Goal: Find specific page/section: Find specific page/section

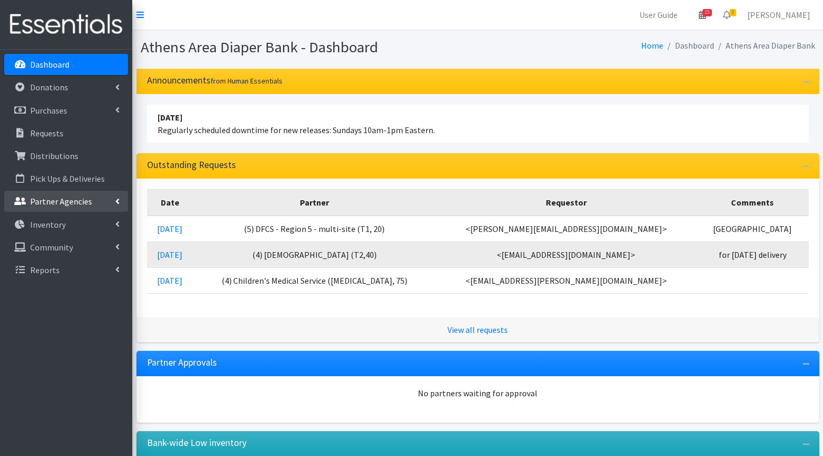
click at [74, 202] on p "Partner Agencies" at bounding box center [61, 201] width 62 height 11
click at [71, 227] on link "All Partners" at bounding box center [66, 224] width 124 height 21
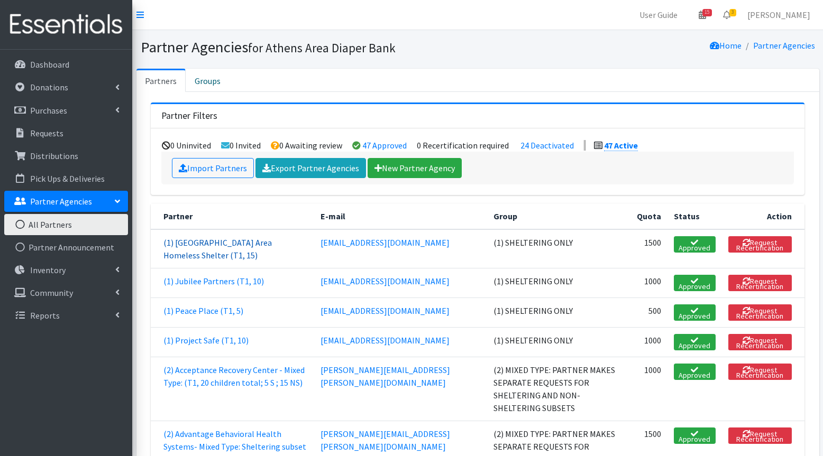
click at [220, 245] on link "(1) [GEOGRAPHIC_DATA] Area Homeless Shelter (T1, 15)" at bounding box center [217, 248] width 108 height 23
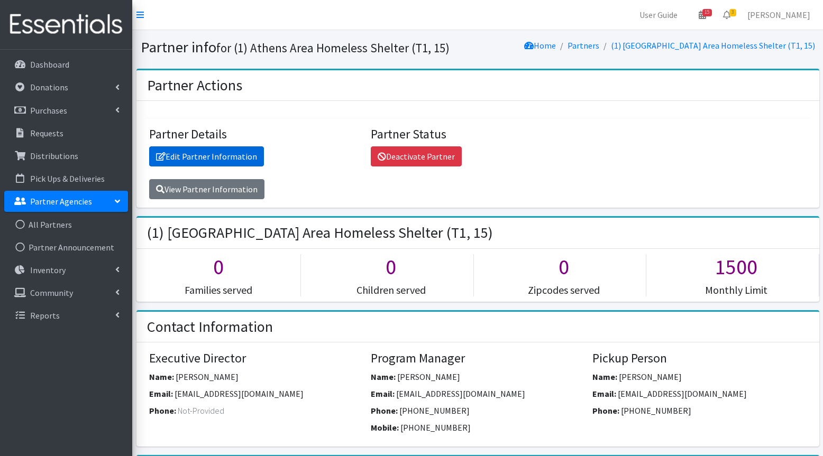
click at [212, 154] on link "Edit Partner Information" at bounding box center [206, 157] width 115 height 20
click at [203, 184] on link "View Partner Information" at bounding box center [206, 189] width 115 height 20
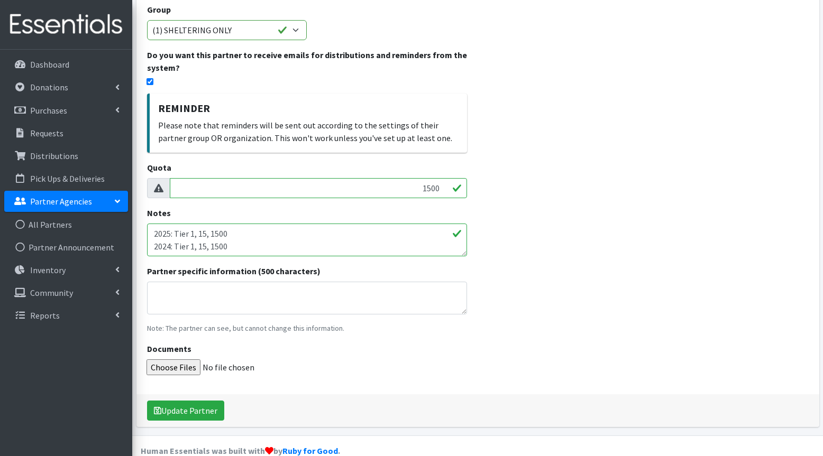
scroll to position [230, 0]
